Goal: Find specific page/section: Find specific page/section

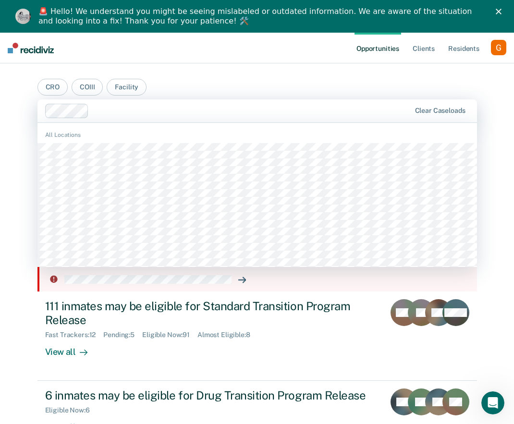
click at [100, 109] on div at bounding box center [251, 110] width 317 height 11
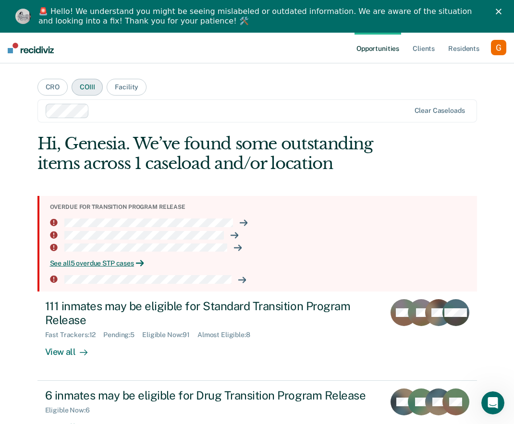
click at [77, 91] on button "COIII" at bounding box center [87, 87] width 31 height 17
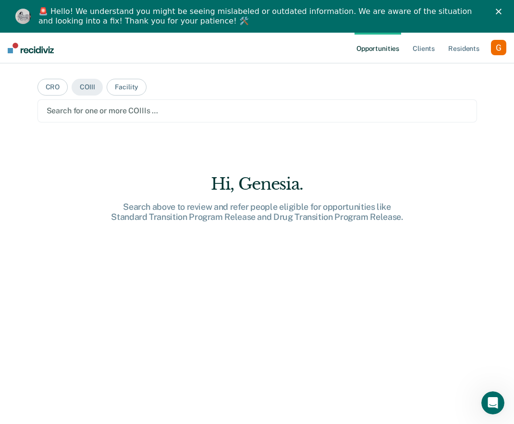
click at [87, 112] on div at bounding box center [257, 110] width 421 height 11
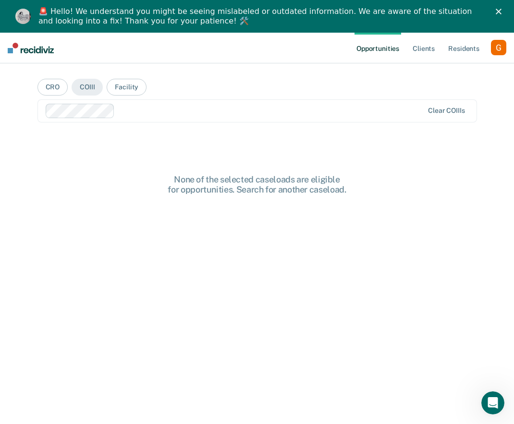
click at [135, 112] on div at bounding box center [271, 110] width 305 height 11
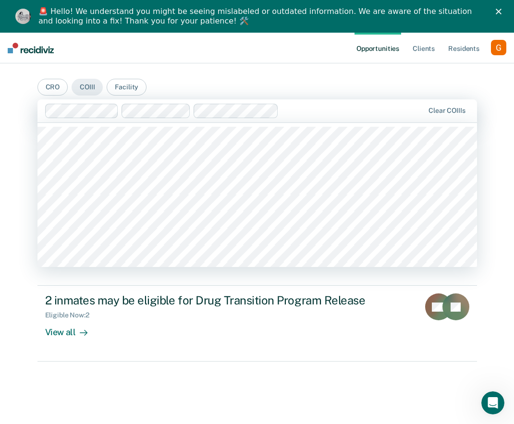
click at [282, 114] on div at bounding box center [235, 111] width 380 height 14
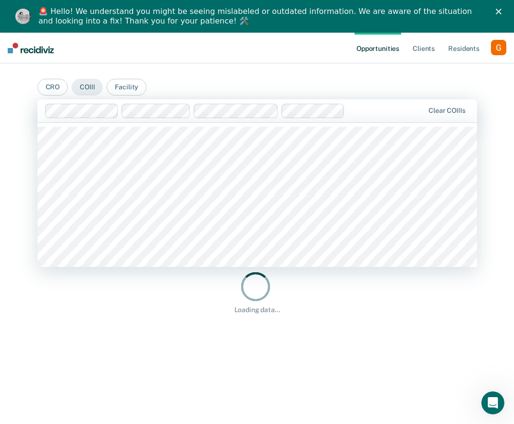
click at [364, 114] on div at bounding box center [386, 110] width 75 height 11
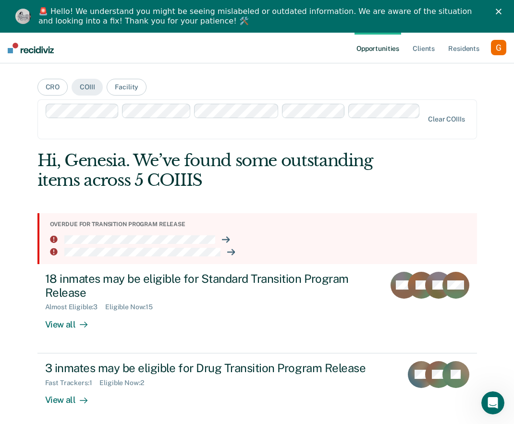
click at [326, 129] on div at bounding box center [235, 128] width 377 height 11
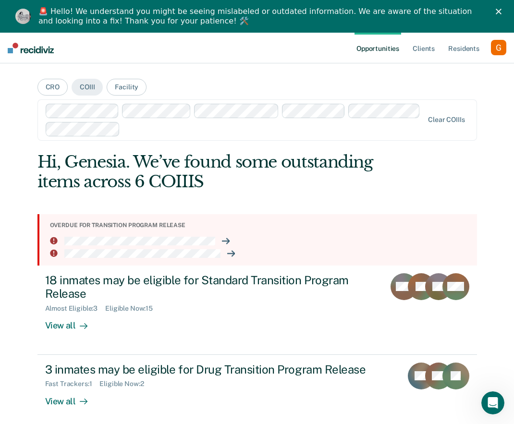
click at [269, 138] on div "Clear COIIIs" at bounding box center [256, 119] width 439 height 41
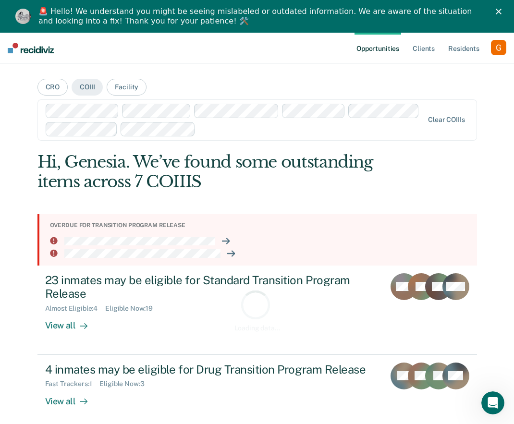
click at [261, 128] on div at bounding box center [311, 128] width 224 height 11
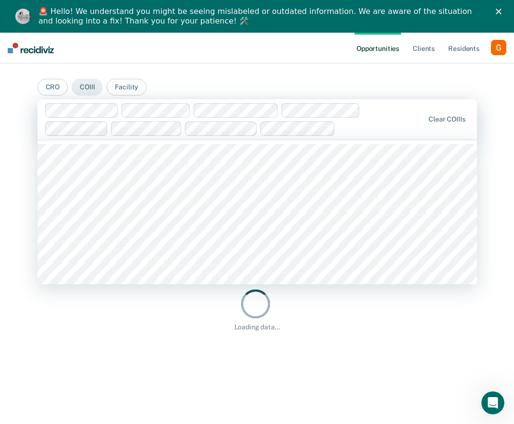
click at [360, 126] on div at bounding box center [381, 128] width 85 height 11
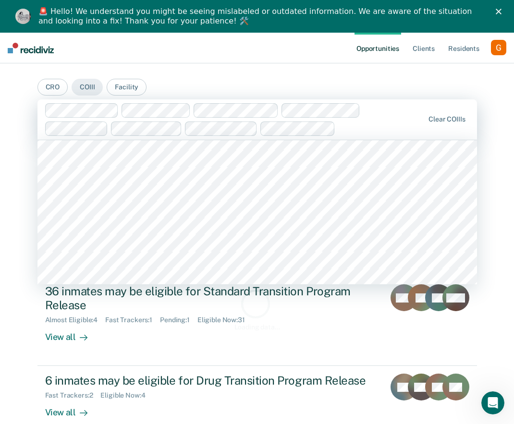
scroll to position [597, 0]
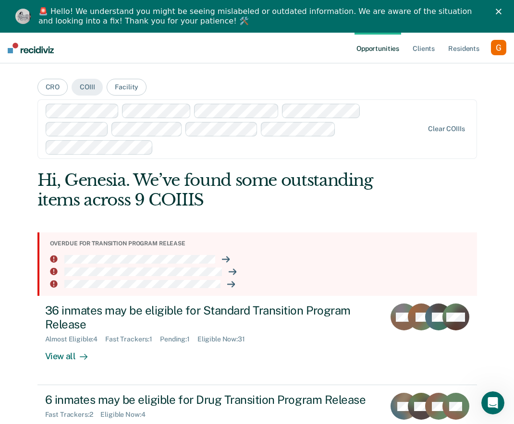
click at [278, 141] on div at bounding box center [235, 129] width 379 height 51
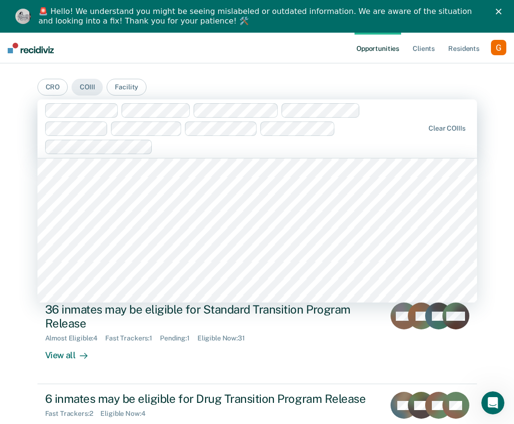
scroll to position [1020, 0]
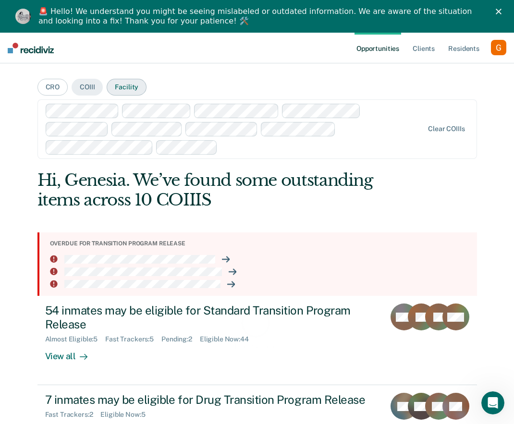
click at [130, 91] on button "Facility" at bounding box center [127, 87] width 40 height 17
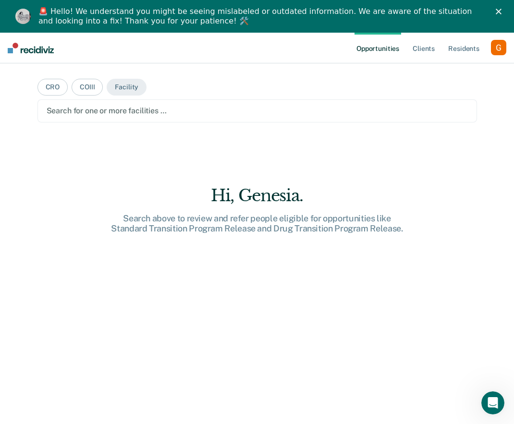
click at [120, 109] on div at bounding box center [257, 110] width 421 height 11
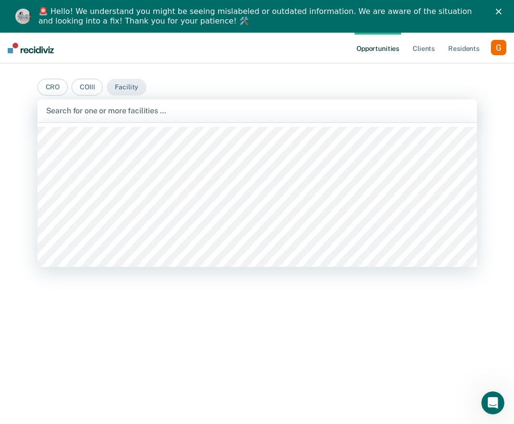
click at [91, 109] on div at bounding box center [257, 110] width 422 height 11
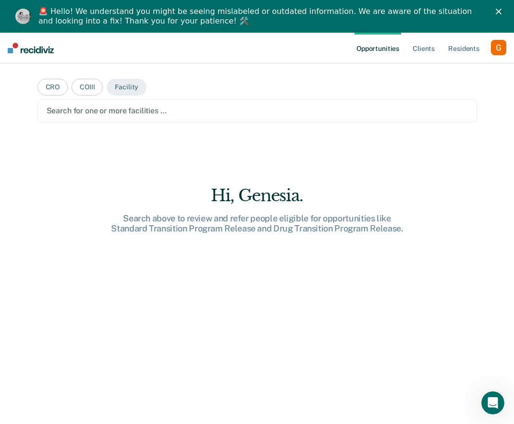
click at [92, 109] on div at bounding box center [257, 110] width 421 height 11
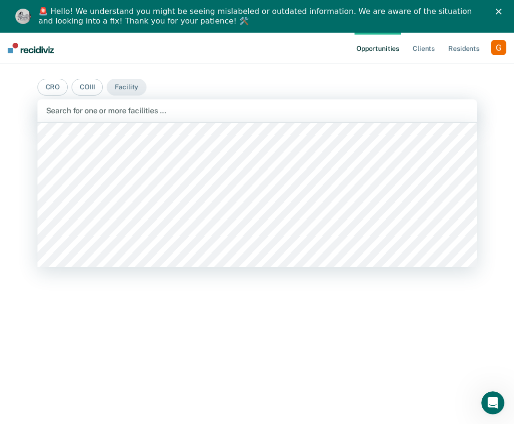
scroll to position [65, 0]
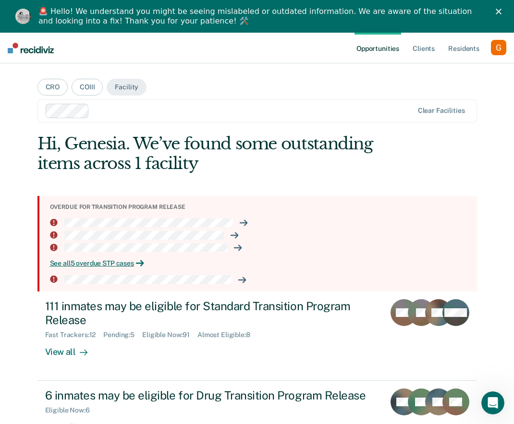
click at [24, 194] on div "Opportunities Client s Resident s Profile How it works Log Out CRO COIII Facili…" at bounding box center [257, 245] width 514 height 424
